Goal: Task Accomplishment & Management: Complete application form

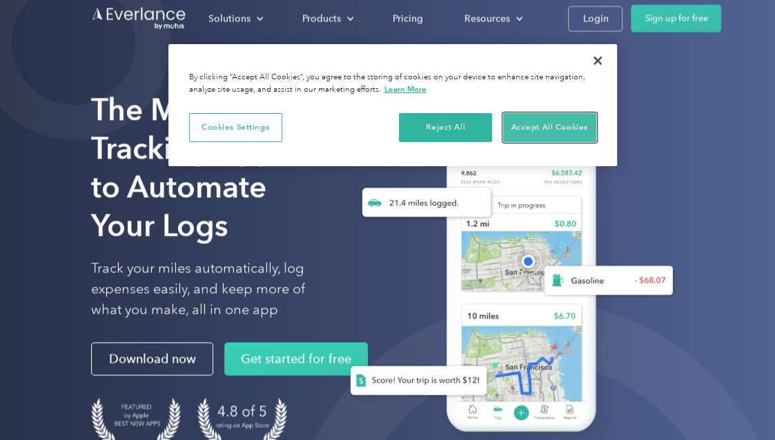
click at [531, 130] on button "Accept All Cookies" at bounding box center [549, 127] width 93 height 29
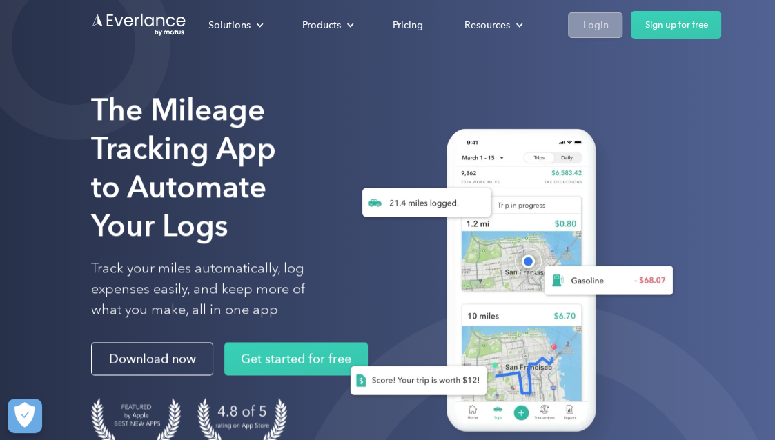
click at [582, 15] on link "Login" at bounding box center [595, 25] width 55 height 26
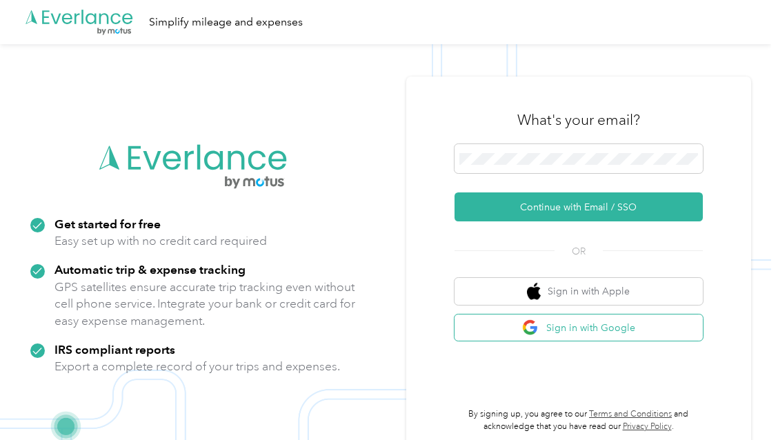
click at [604, 331] on button "Sign in with Google" at bounding box center [579, 328] width 248 height 27
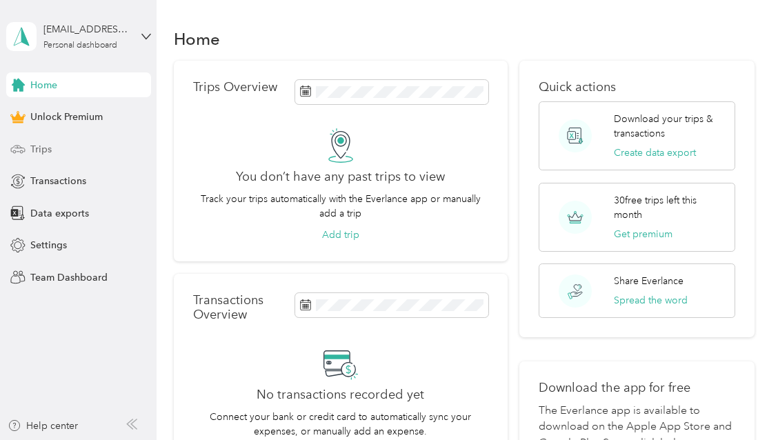
click at [44, 146] on span "Trips" at bounding box center [40, 149] width 21 height 14
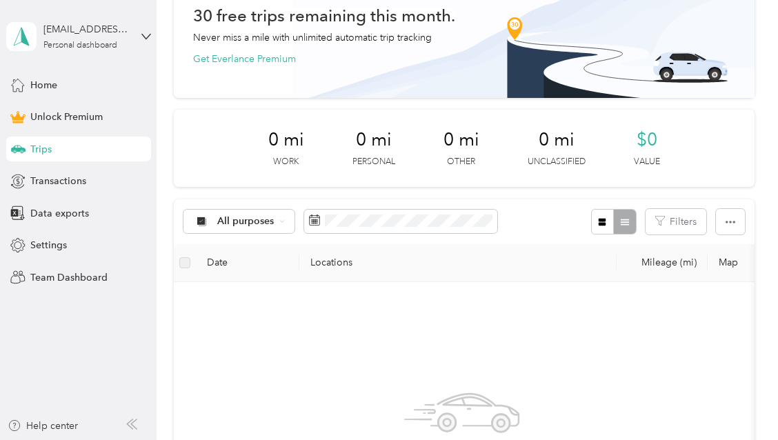
scroll to position [79, 0]
click at [275, 222] on div "All purposes" at bounding box center [240, 221] width 112 height 23
click at [253, 289] on span "Work" at bounding box center [251, 289] width 67 height 14
click at [442, 268] on th "Locations" at bounding box center [457, 263] width 317 height 38
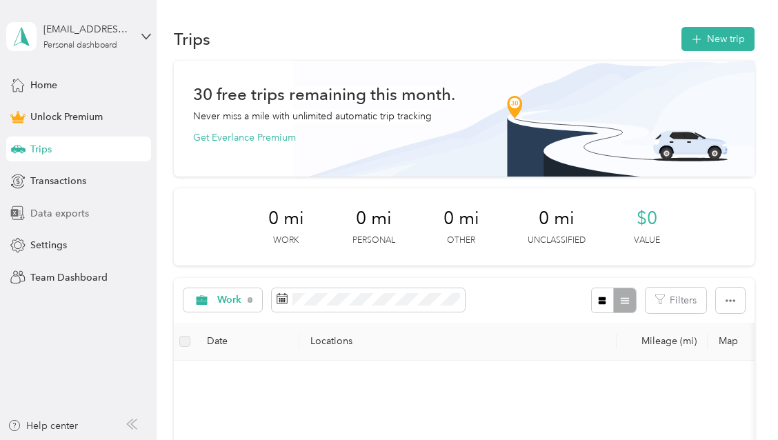
click at [59, 220] on div "Data exports" at bounding box center [78, 213] width 145 height 25
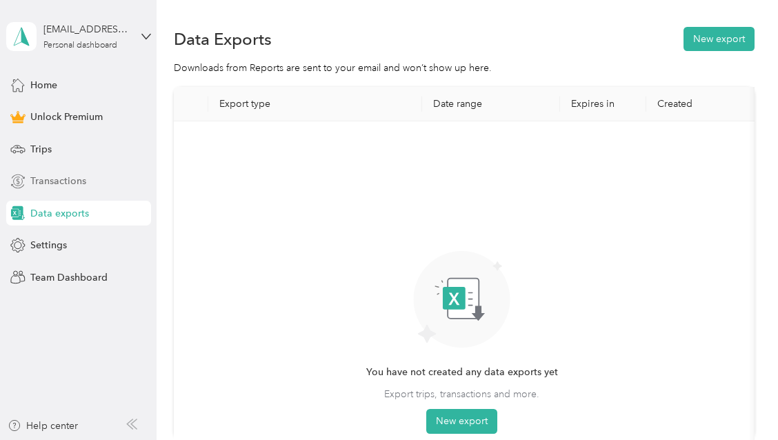
click at [59, 184] on span "Transactions" at bounding box center [58, 181] width 56 height 14
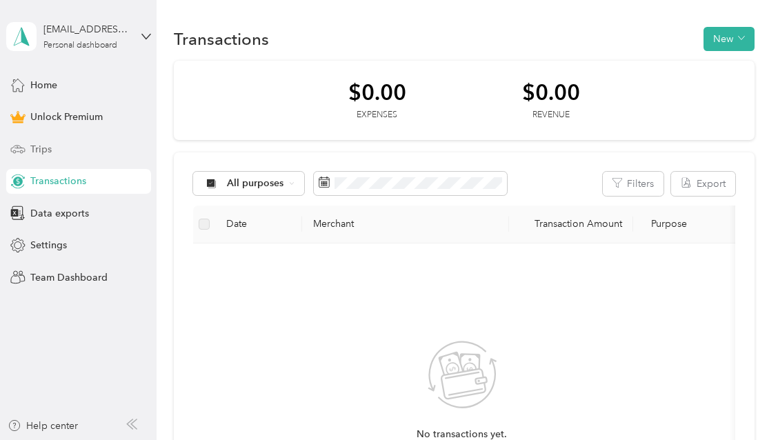
click at [40, 155] on span "Trips" at bounding box center [40, 149] width 21 height 14
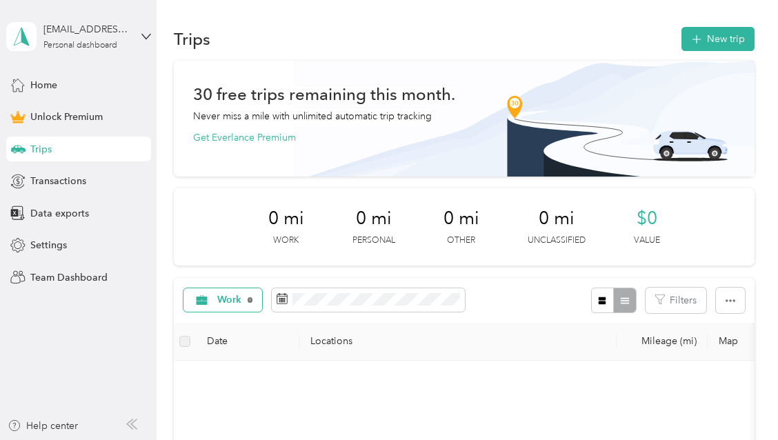
click at [250, 301] on icon at bounding box center [251, 300] width 6 height 6
click at [683, 32] on button "New trip" at bounding box center [718, 39] width 73 height 24
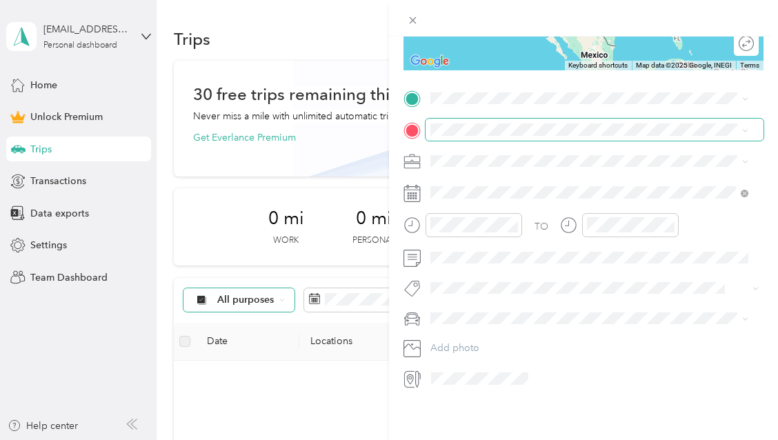
scroll to position [244, 0]
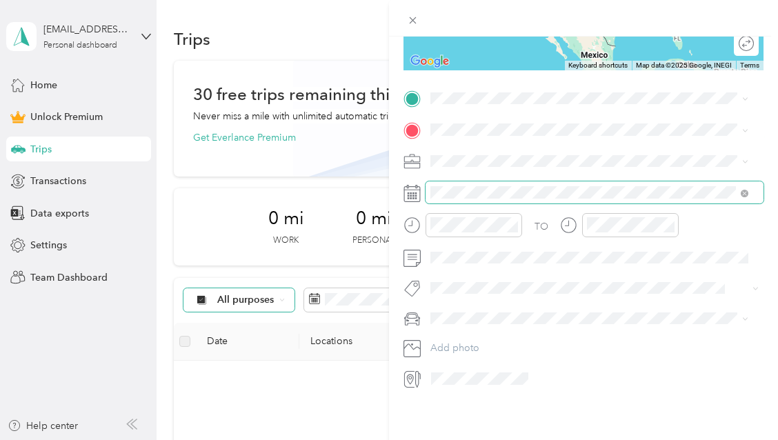
click at [432, 198] on span at bounding box center [595, 192] width 338 height 22
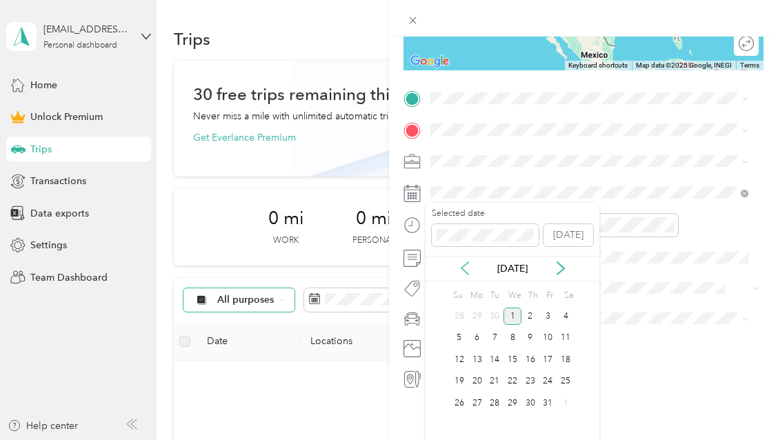
click at [469, 266] on icon at bounding box center [465, 269] width 14 height 14
click at [464, 383] on div "21" at bounding box center [460, 381] width 18 height 17
click at [455, 357] on div "14" at bounding box center [460, 359] width 18 height 17
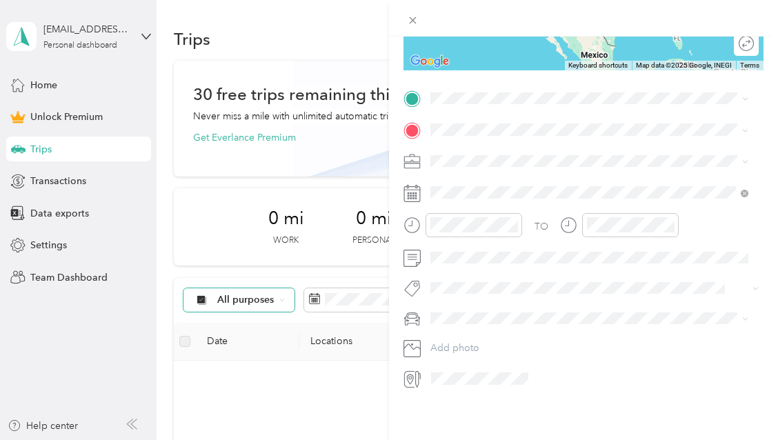
click at [507, 183] on div "Work" at bounding box center [589, 183] width 308 height 14
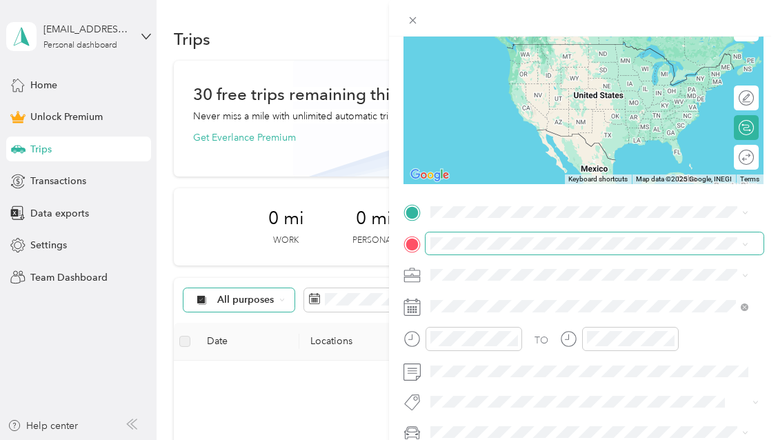
scroll to position [124, 0]
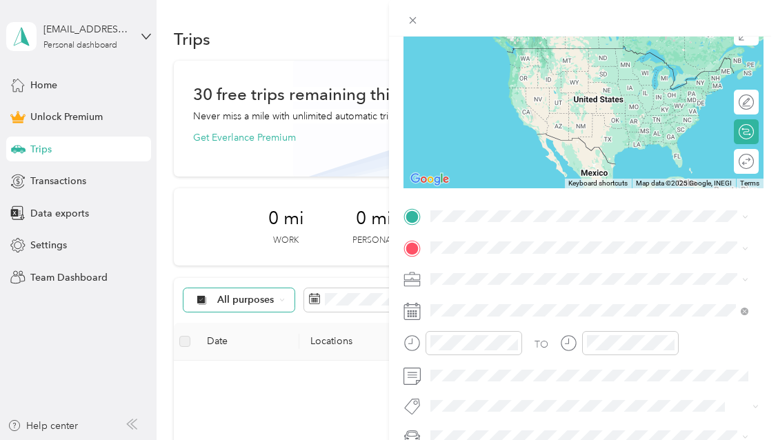
click at [595, 271] on span "2481 County Road 29 Oneonta, Alabama 35121, United States" at bounding box center [526, 265] width 138 height 12
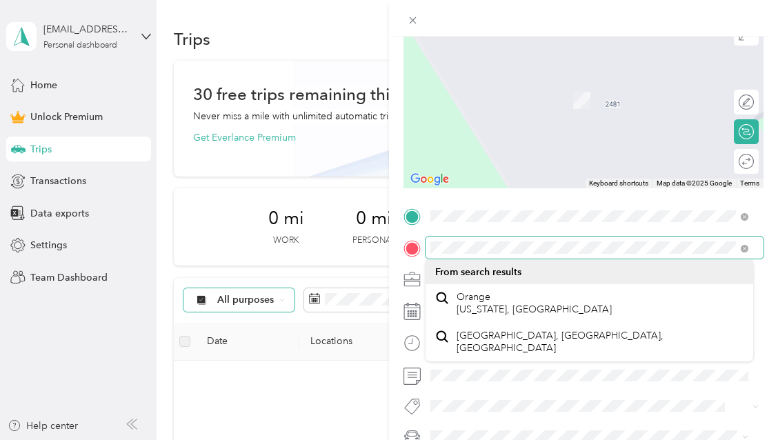
click at [386, 243] on div "New Trip Save This trip cannot be edited because it is either under review, app…" at bounding box center [389, 220] width 778 height 440
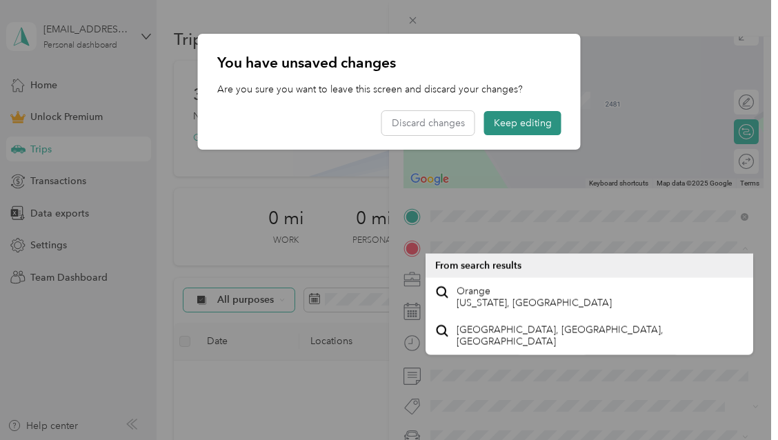
click at [524, 130] on button "Keep editing" at bounding box center [522, 123] width 77 height 24
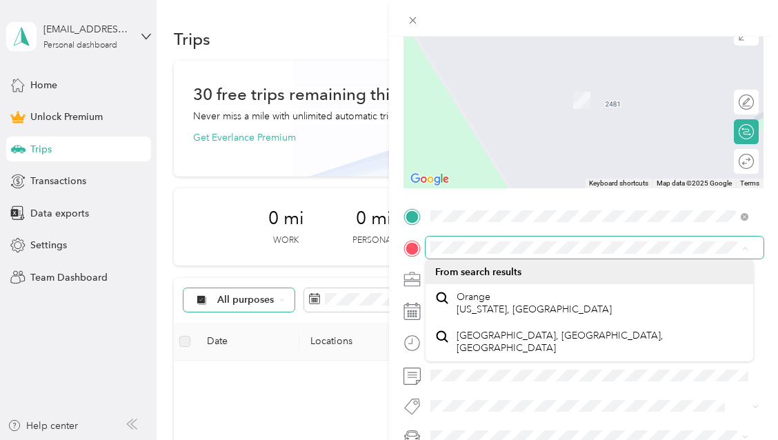
click at [490, 238] on span at bounding box center [595, 248] width 338 height 22
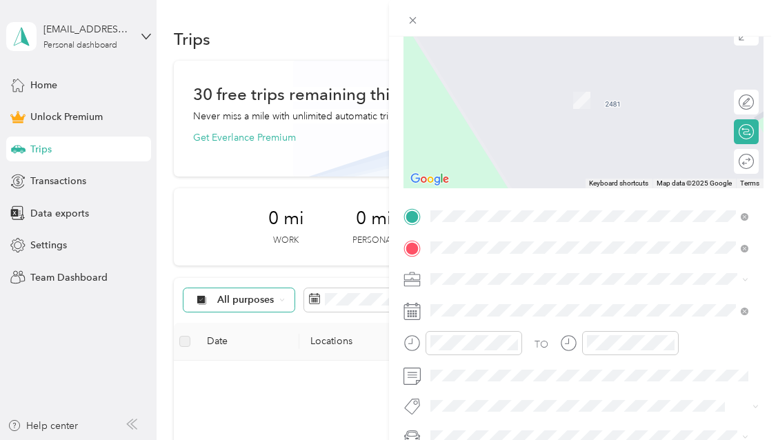
click at [516, 299] on span "26650 Perdido Beach Boulevard Orange Beach, Alabama 36561, United States" at bounding box center [526, 297] width 138 height 12
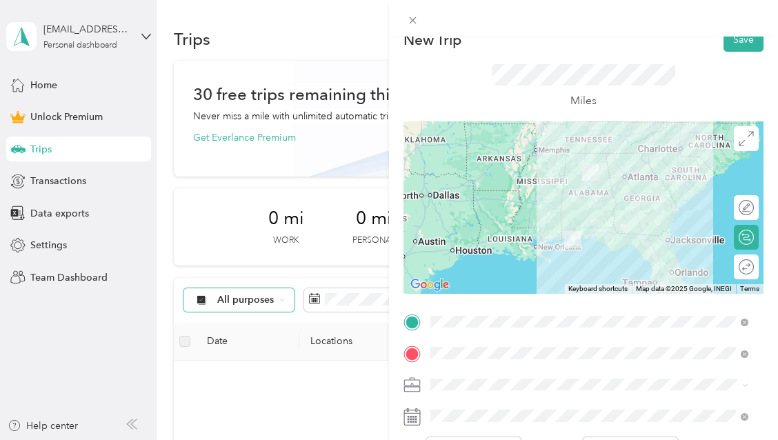
scroll to position [0, 0]
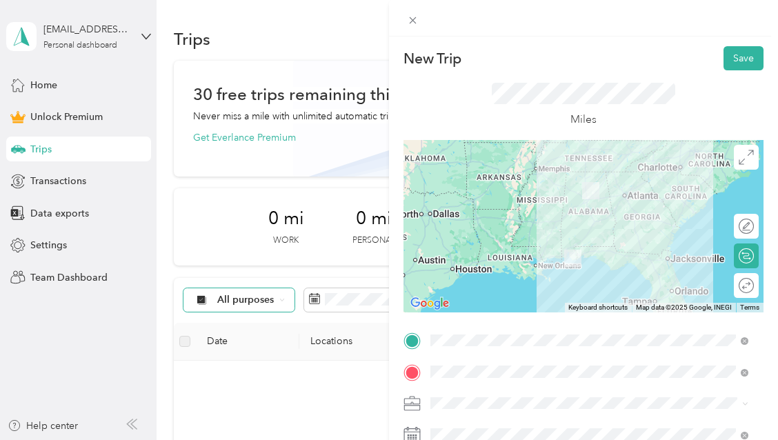
click at [574, 222] on div at bounding box center [584, 226] width 360 height 173
click at [571, 220] on div at bounding box center [584, 226] width 360 height 173
click at [574, 227] on div at bounding box center [584, 226] width 360 height 173
click at [605, 241] on div at bounding box center [584, 226] width 360 height 173
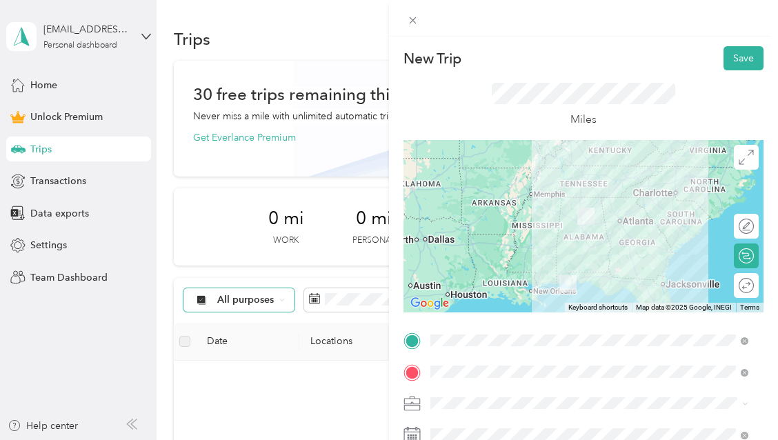
drag, startPoint x: 558, startPoint y: 217, endPoint x: 544, endPoint y: 246, distance: 31.5
click at [544, 246] on div at bounding box center [584, 226] width 360 height 173
click at [585, 246] on div at bounding box center [584, 226] width 360 height 173
click at [569, 246] on div at bounding box center [584, 226] width 360 height 173
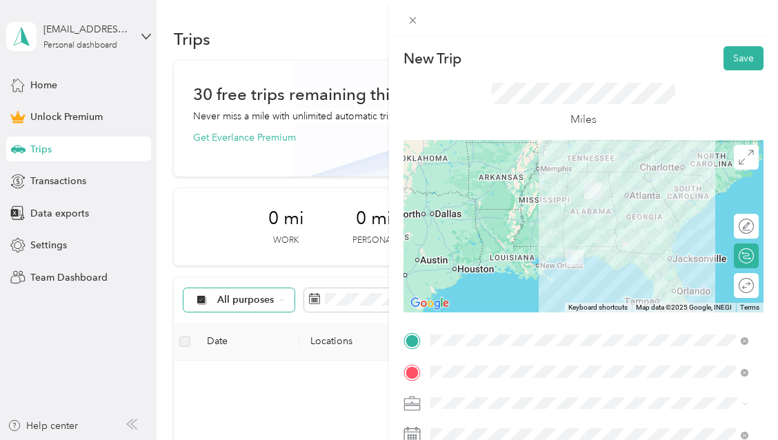
click at [586, 253] on div at bounding box center [584, 226] width 360 height 173
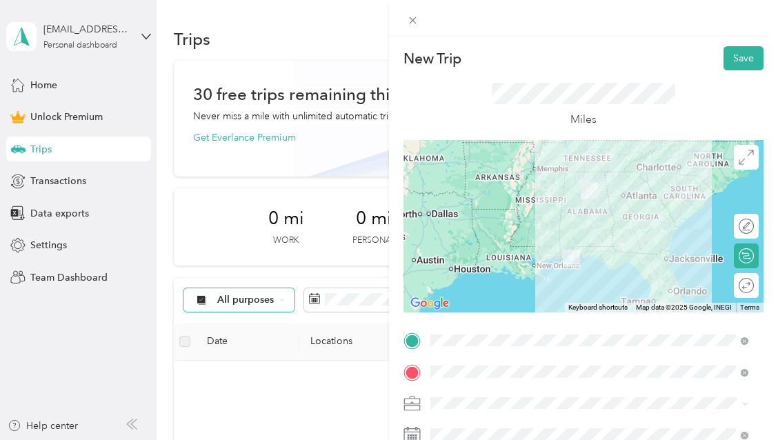
click at [572, 244] on div at bounding box center [584, 226] width 360 height 173
click at [570, 212] on div at bounding box center [584, 226] width 360 height 173
click at [576, 210] on div at bounding box center [584, 226] width 360 height 173
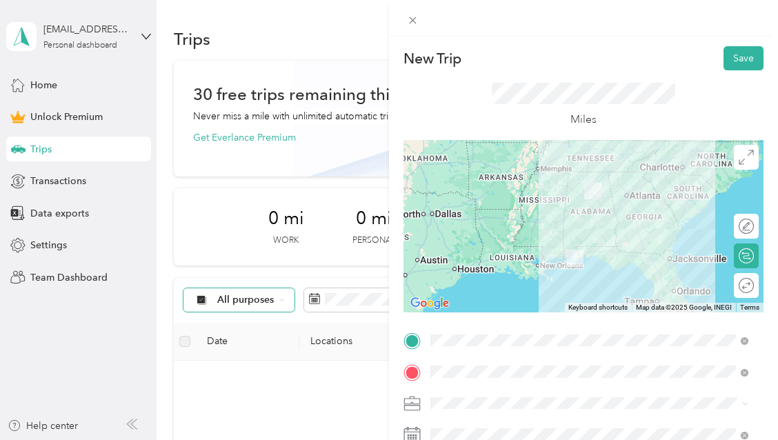
click at [576, 210] on div at bounding box center [584, 226] width 360 height 173
click at [584, 208] on div at bounding box center [584, 226] width 360 height 173
click at [581, 199] on img at bounding box center [593, 191] width 28 height 28
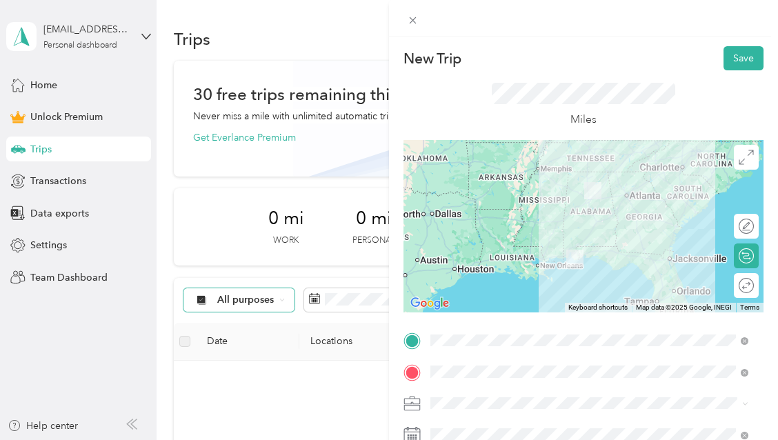
click at [587, 193] on img at bounding box center [593, 191] width 28 height 28
click at [565, 246] on img at bounding box center [575, 258] width 28 height 28
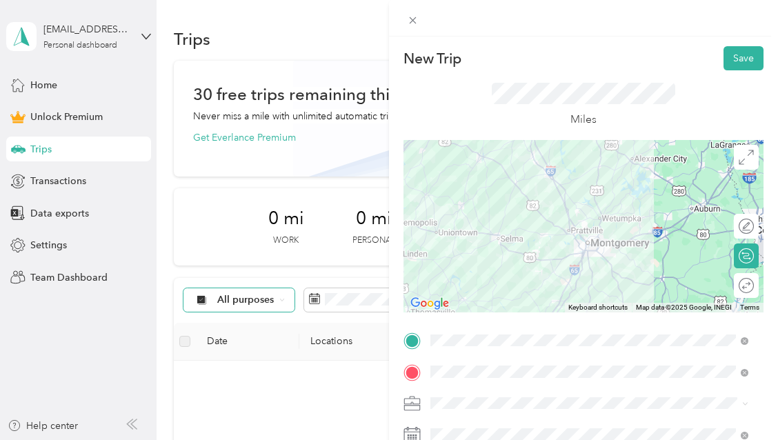
drag, startPoint x: 549, startPoint y: 223, endPoint x: 831, endPoint y: 384, distance: 324.2
click at [772, 384] on html "chase.higginbotham@realfloors.com Personal dashboard Home Unlock Premium Trips …" at bounding box center [386, 220] width 772 height 440
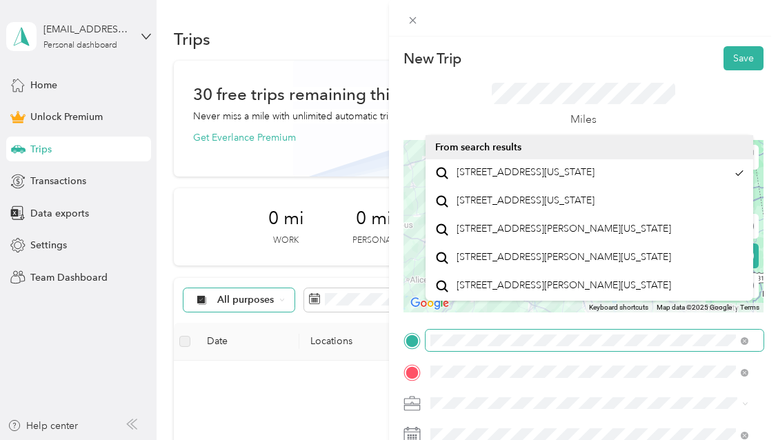
drag, startPoint x: 599, startPoint y: 192, endPoint x: 658, endPoint y: 346, distance: 165.3
click at [658, 346] on div "New Trip Save This trip cannot be edited because it is either under review, app…" at bounding box center [584, 339] width 360 height 586
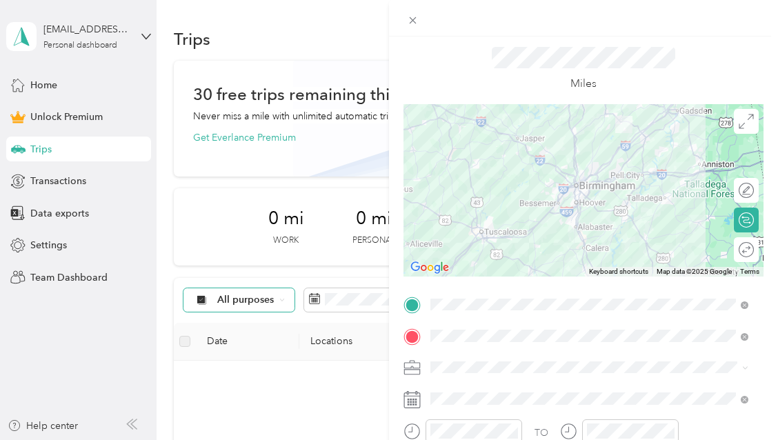
scroll to position [37, 0]
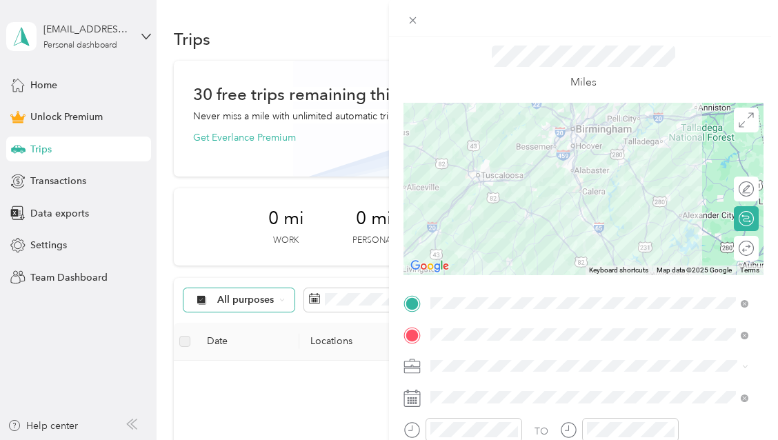
drag, startPoint x: 513, startPoint y: 189, endPoint x: 510, endPoint y: 128, distance: 61.5
click at [510, 128] on div at bounding box center [584, 189] width 360 height 173
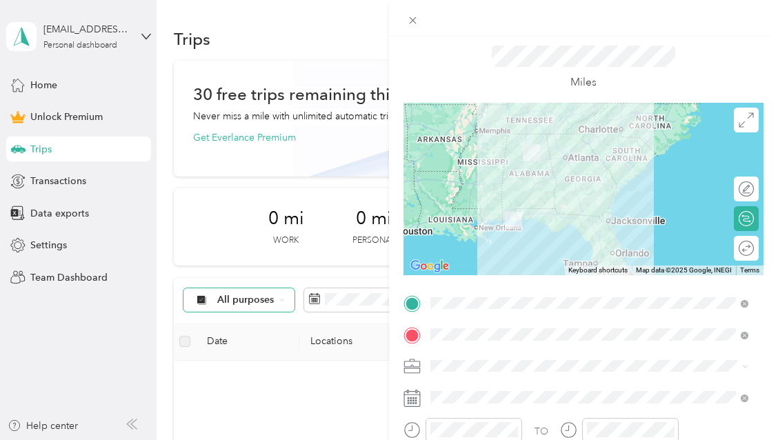
drag, startPoint x: 469, startPoint y: 144, endPoint x: 474, endPoint y: 189, distance: 45.1
click at [474, 189] on div at bounding box center [584, 189] width 360 height 173
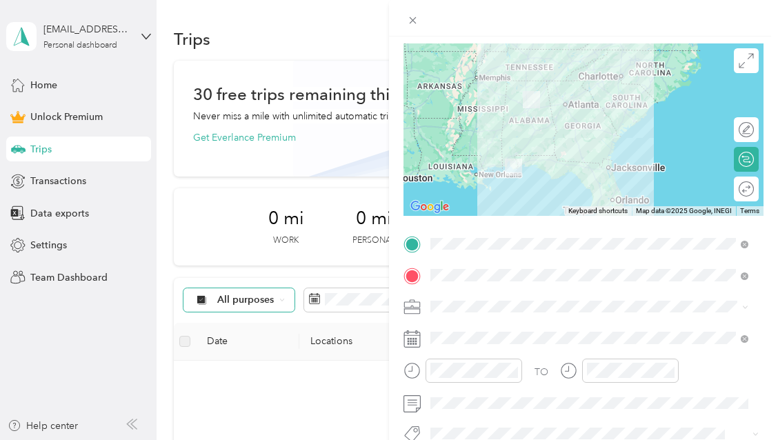
scroll to position [0, 0]
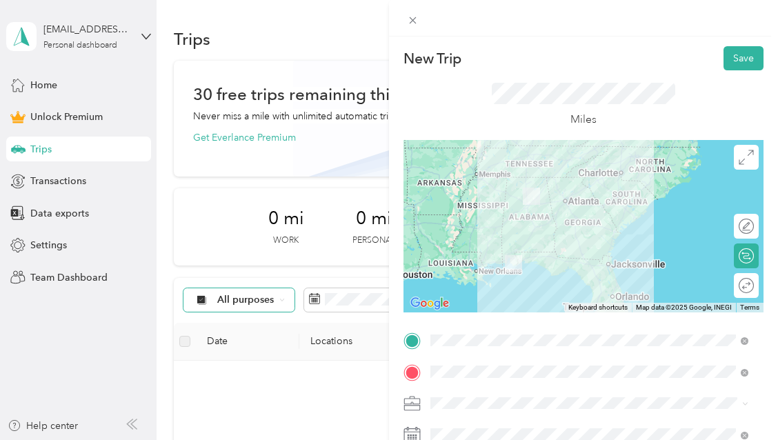
click at [440, 57] on p "New Trip" at bounding box center [433, 58] width 58 height 19
click at [444, 24] on div at bounding box center [583, 18] width 389 height 37
click at [432, 55] on p "New Trip" at bounding box center [433, 58] width 58 height 19
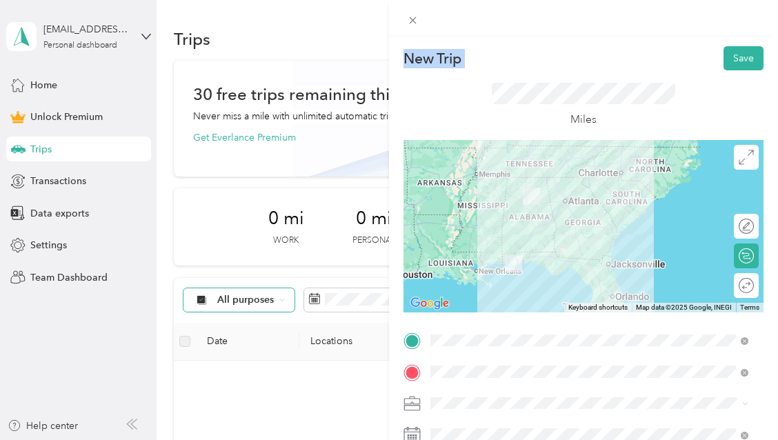
click at [432, 55] on p "New Trip" at bounding box center [433, 58] width 58 height 19
click at [734, 57] on button "Save" at bounding box center [744, 58] width 40 height 24
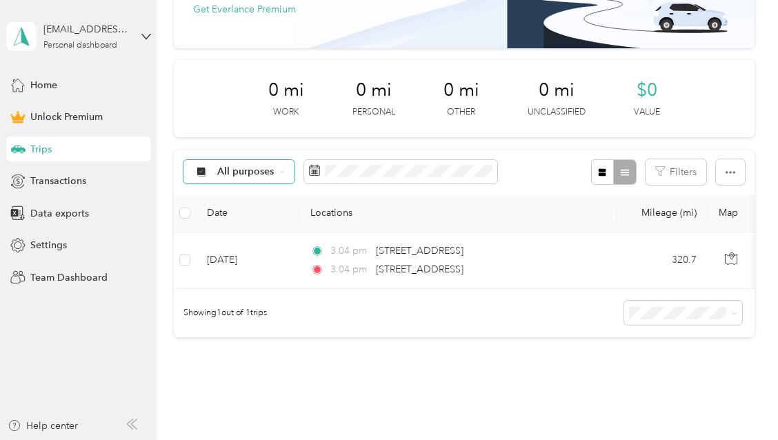
scroll to position [32, 0]
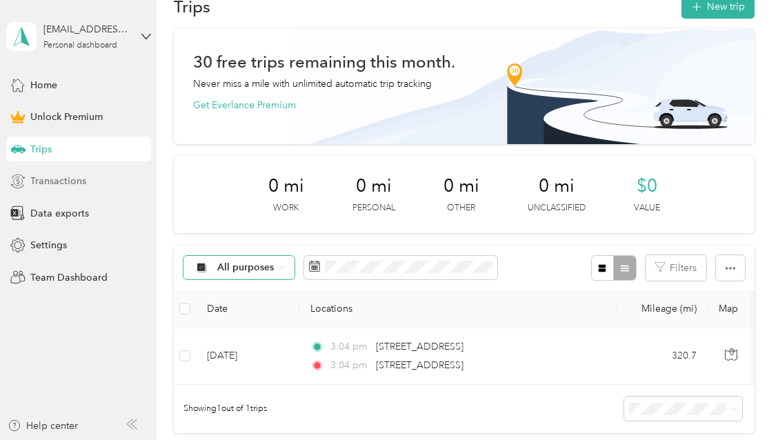
click at [70, 181] on span "Transactions" at bounding box center [58, 181] width 56 height 14
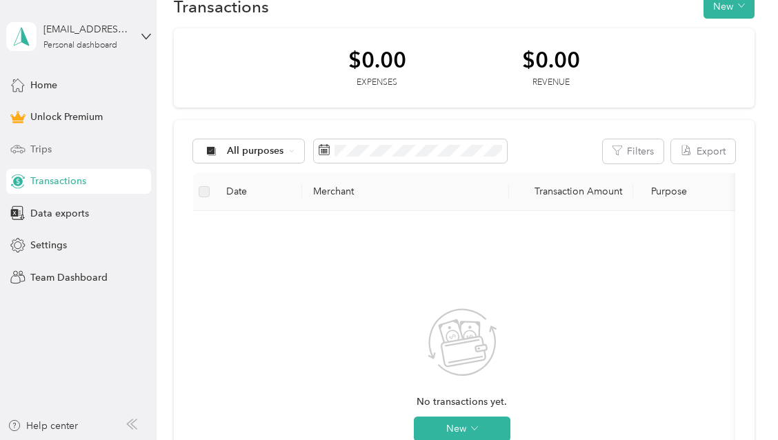
click at [66, 143] on div "Trips" at bounding box center [78, 149] width 145 height 25
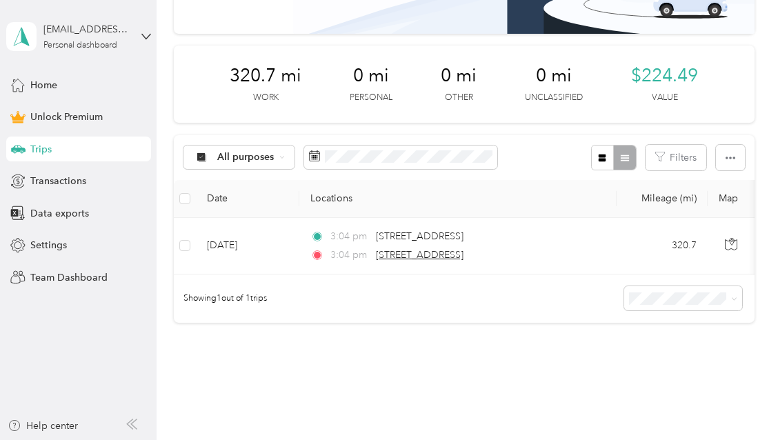
scroll to position [141, 0]
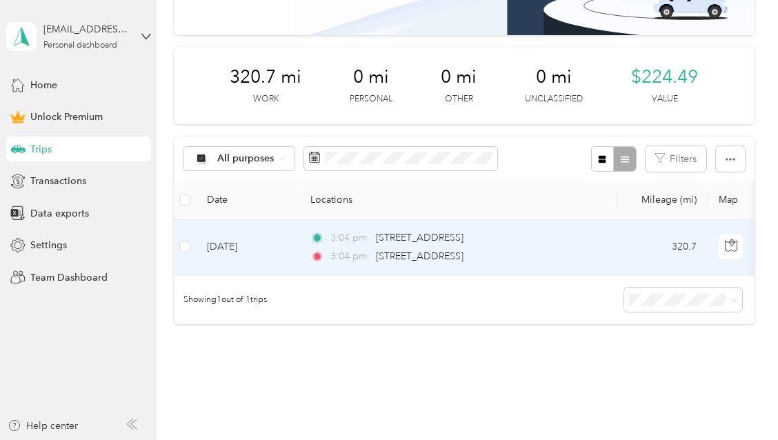
click at [237, 244] on td "Sep 14, 2025" at bounding box center [248, 247] width 104 height 57
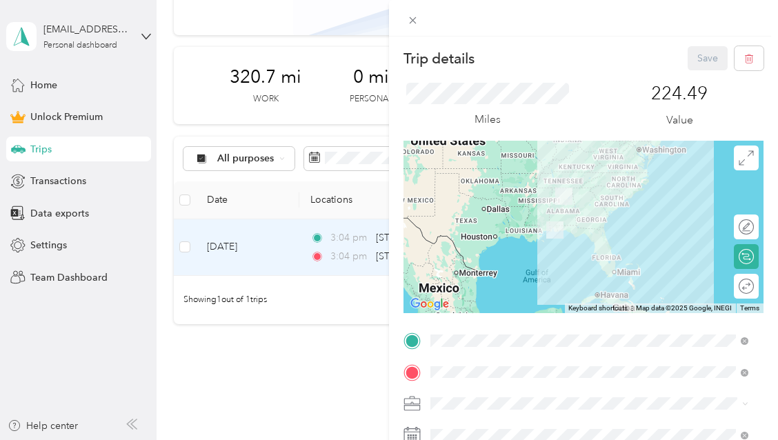
click at [452, 30] on div at bounding box center [583, 18] width 389 height 37
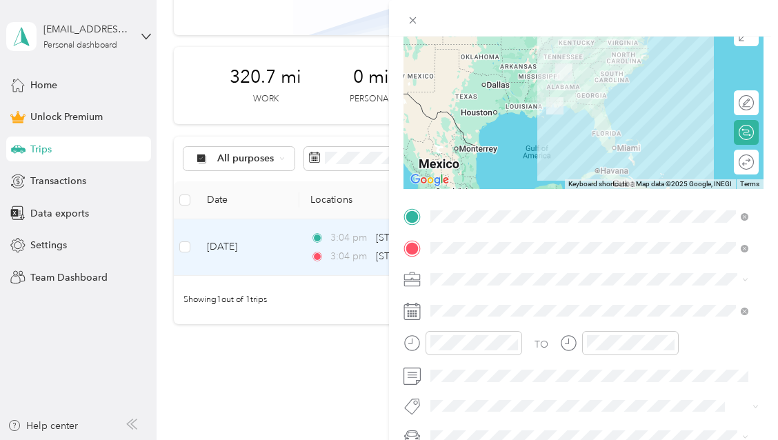
scroll to position [137, 0]
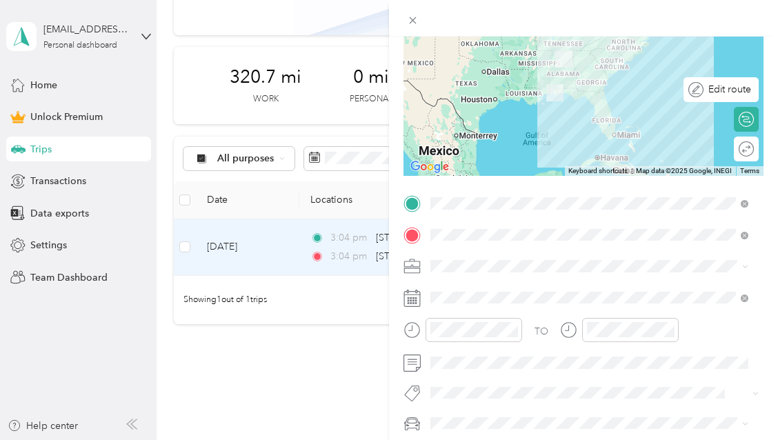
click at [737, 92] on div "Edit route" at bounding box center [729, 89] width 50 height 14
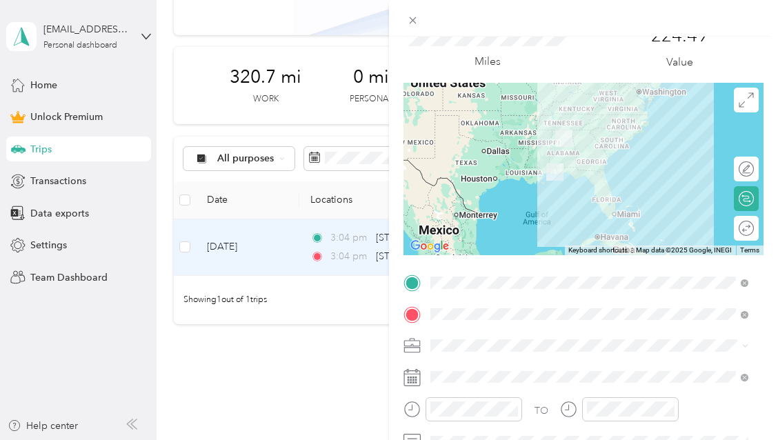
scroll to position [0, 0]
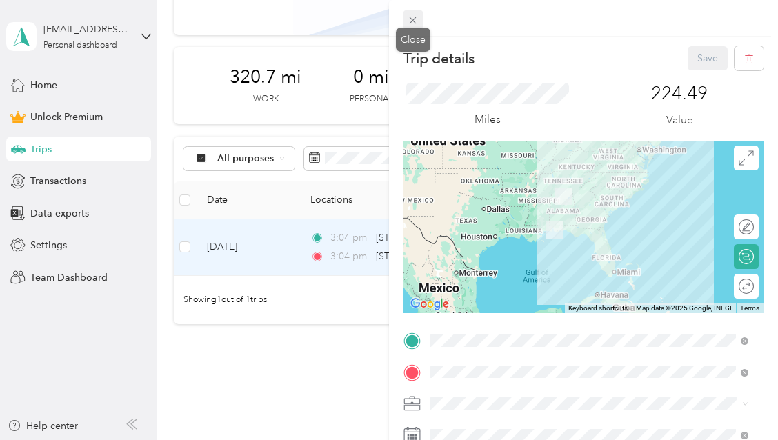
click at [413, 14] on span at bounding box center [413, 19] width 19 height 19
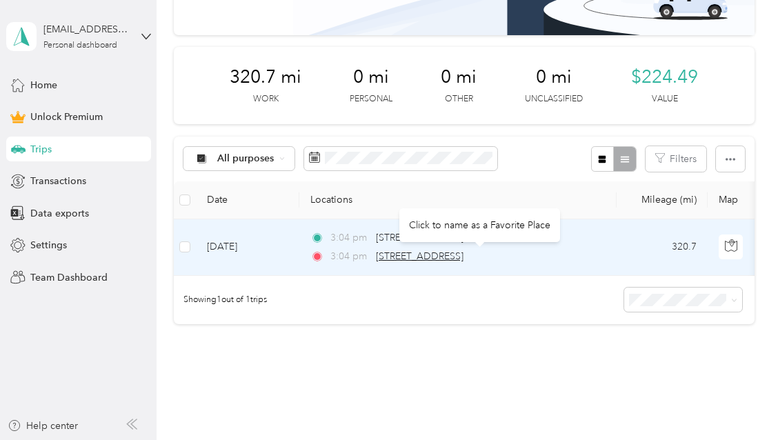
click at [415, 253] on span "26650 Perdido Beach Boulevard, Orange Beach" at bounding box center [420, 256] width 88 height 12
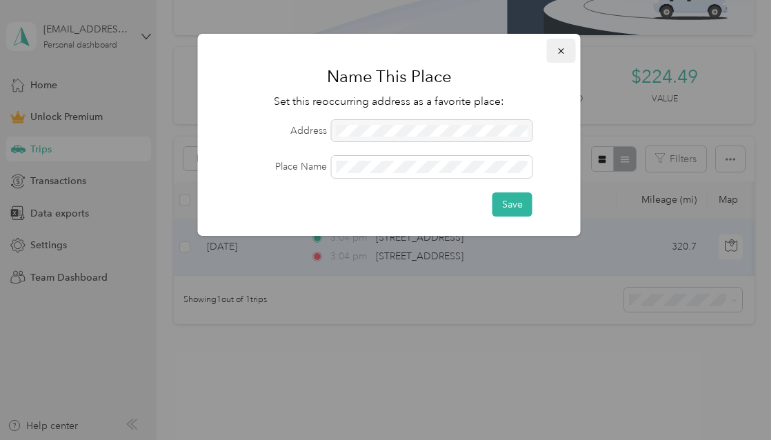
click at [565, 55] on icon "button" at bounding box center [562, 51] width 10 height 10
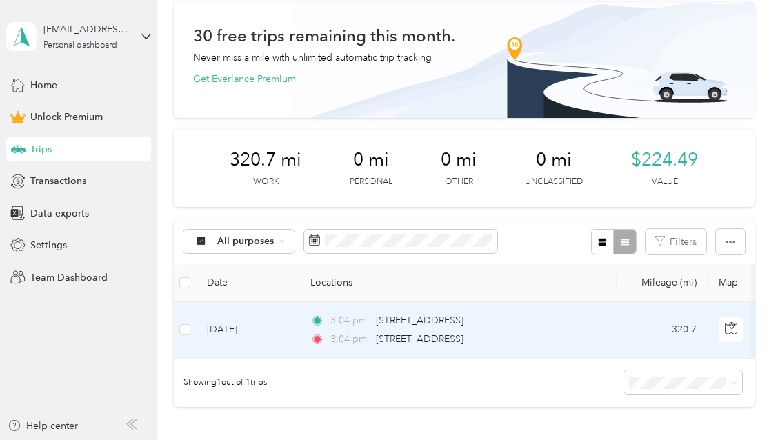
scroll to position [59, 0]
